Goal: Task Accomplishment & Management: Complete application form

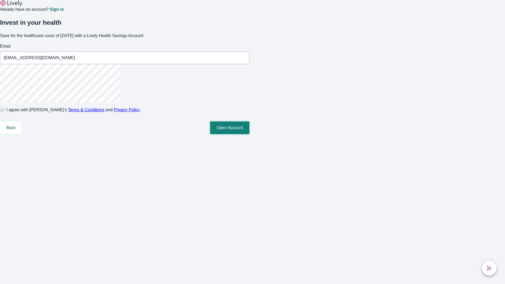
click at [250, 134] on button "Open Account" at bounding box center [229, 128] width 39 height 13
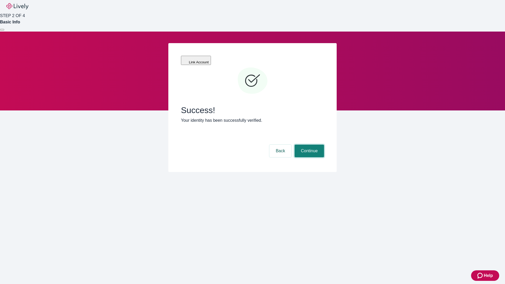
click at [309, 145] on button "Continue" at bounding box center [309, 151] width 29 height 13
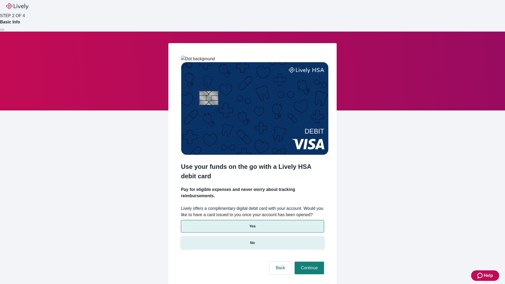
click at [252, 240] on p "No" at bounding box center [252, 243] width 5 height 6
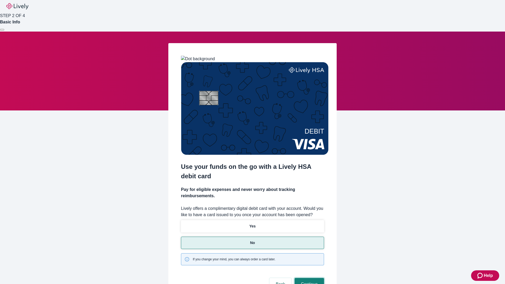
click at [309, 278] on button "Continue" at bounding box center [309, 284] width 29 height 13
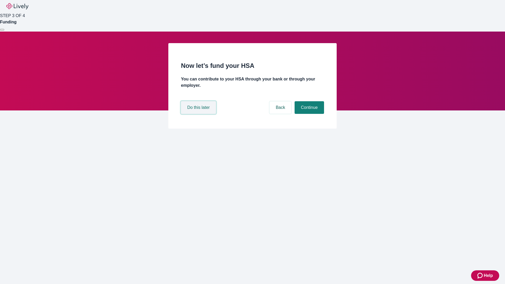
click at [199, 114] on button "Do this later" at bounding box center [198, 107] width 35 height 13
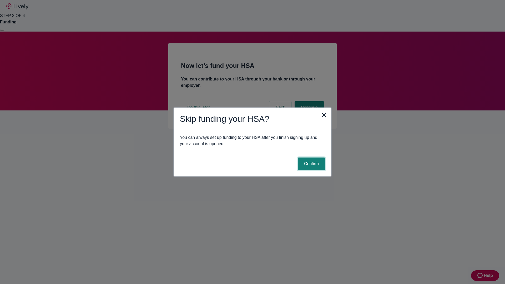
click at [311, 164] on button "Confirm" at bounding box center [311, 164] width 27 height 13
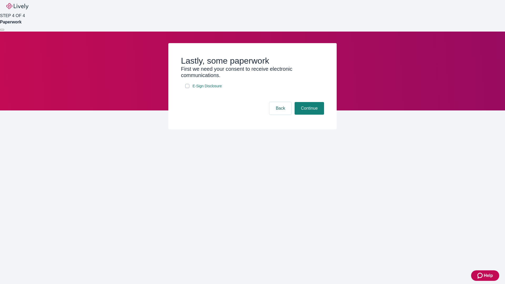
click at [187, 88] on input "E-Sign Disclosure" at bounding box center [187, 86] width 4 height 4
checkbox input "true"
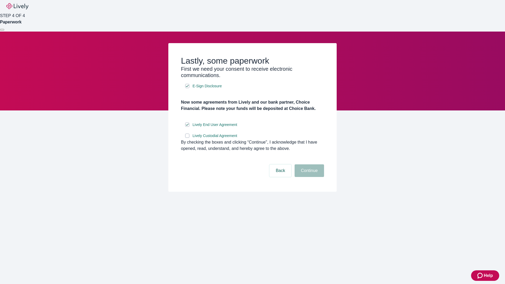
click at [187, 138] on input "Lively Custodial Agreement" at bounding box center [187, 136] width 4 height 4
checkbox input "true"
click at [309, 177] on button "Continue" at bounding box center [309, 171] width 29 height 13
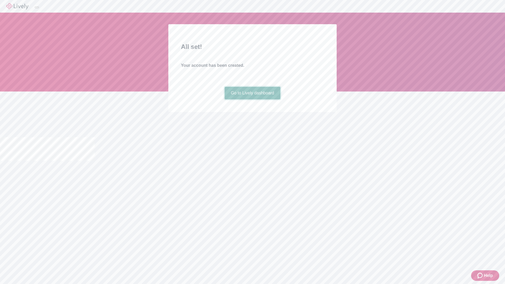
click at [252, 100] on link "Go to Lively dashboard" at bounding box center [253, 93] width 56 height 13
